Goal: Information Seeking & Learning: Learn about a topic

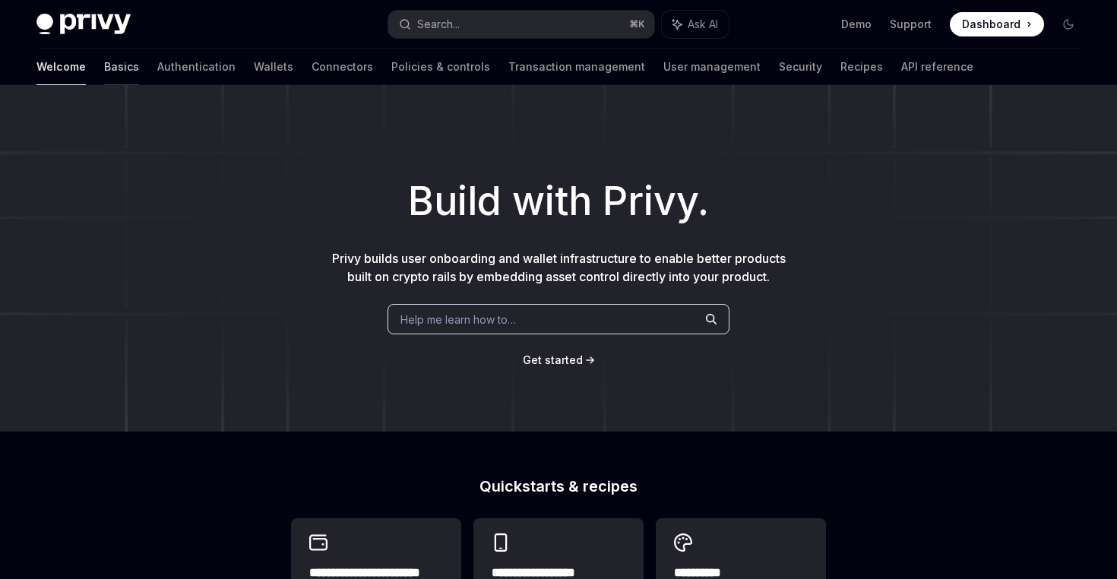
click at [104, 55] on link "Basics" at bounding box center [121, 67] width 35 height 36
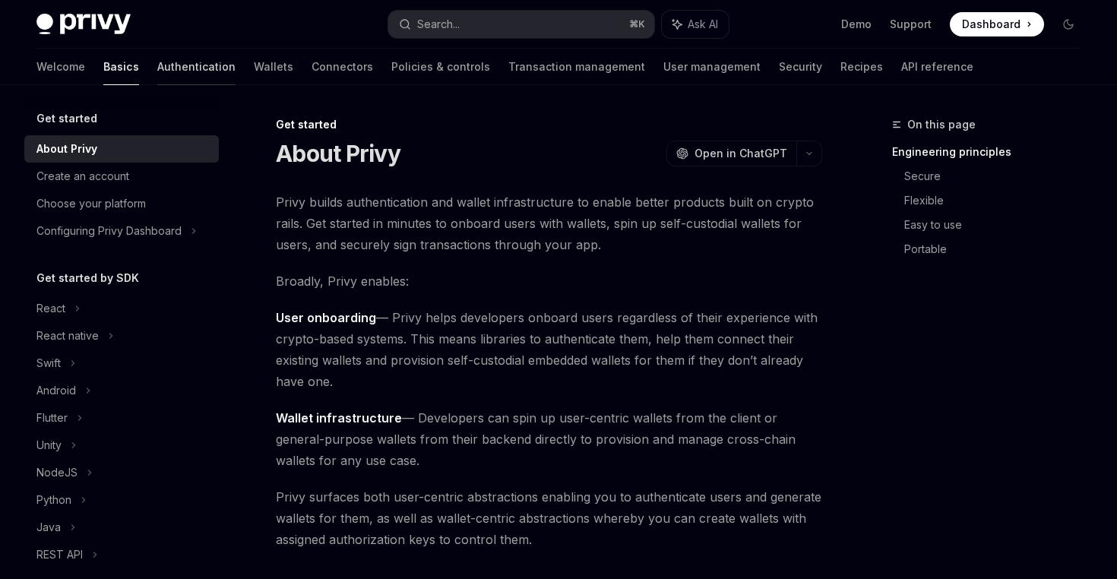
click at [157, 72] on link "Authentication" at bounding box center [196, 67] width 78 height 36
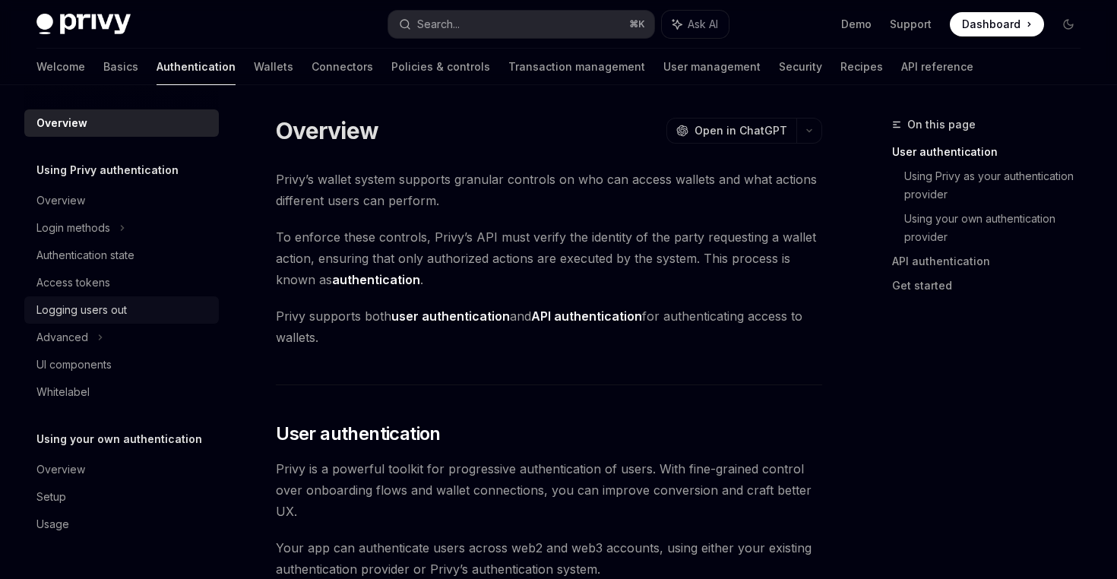
click at [93, 312] on div "Logging users out" at bounding box center [81, 310] width 90 height 18
type textarea "*"
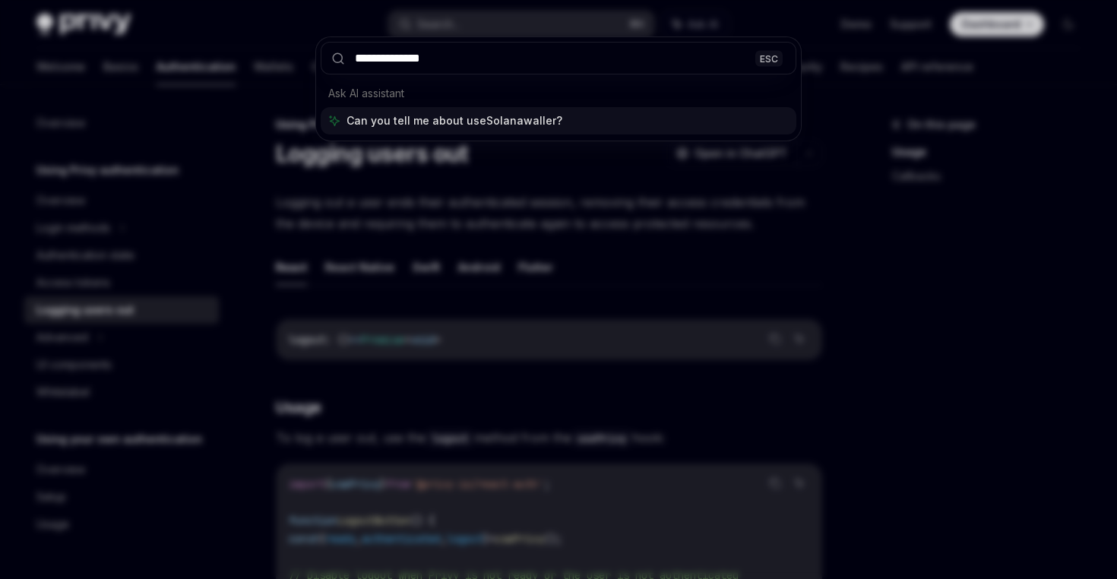
type input "**********"
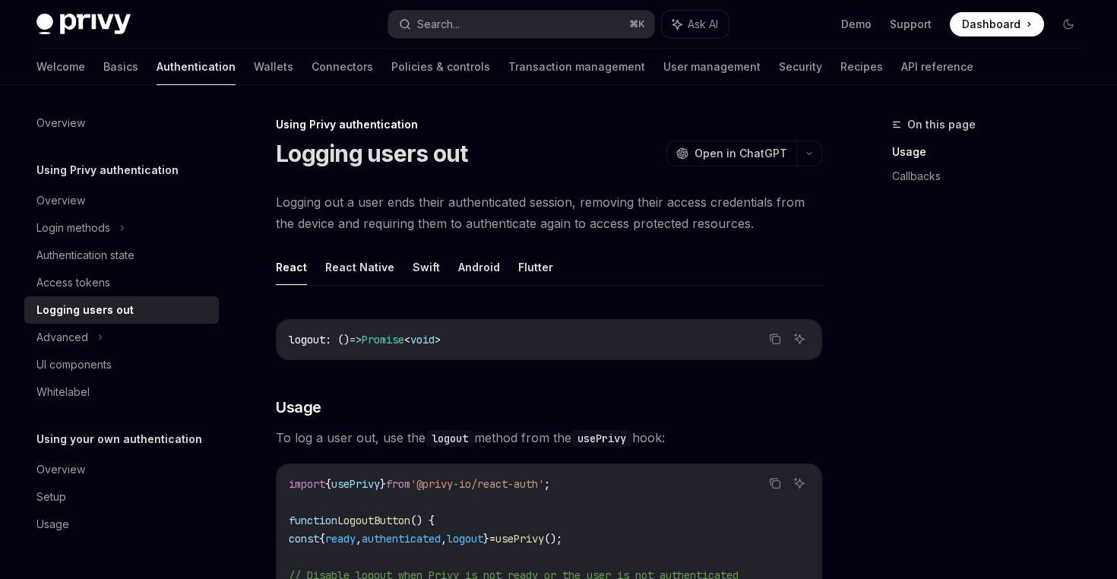
type textarea "*"
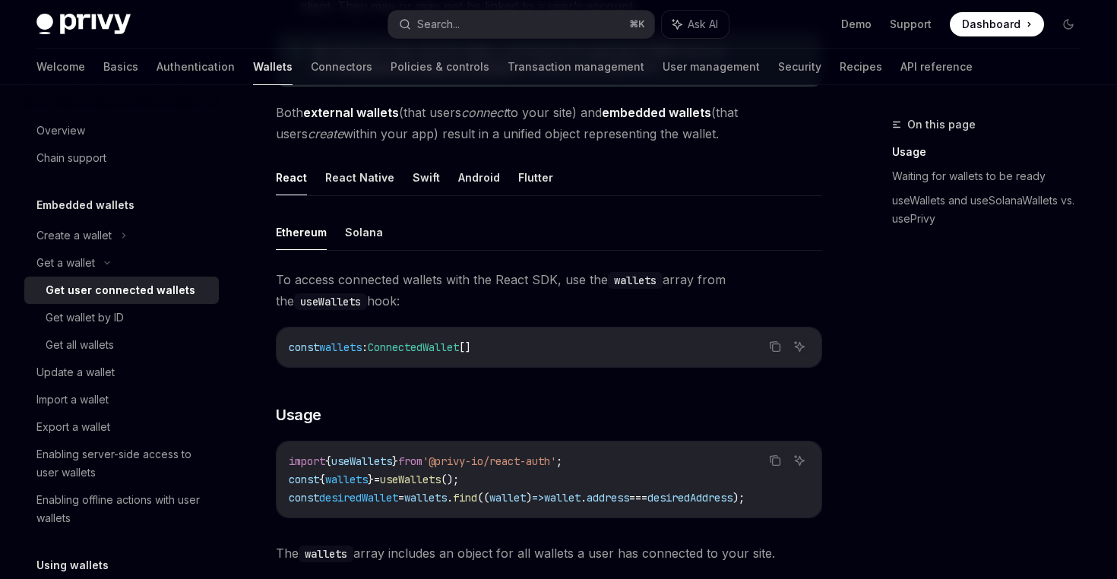
scroll to position [377, 0]
